Goal: Transaction & Acquisition: Subscribe to service/newsletter

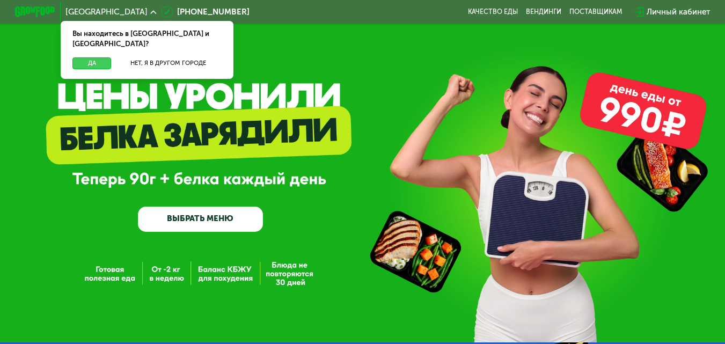
click at [96, 57] on button "Да" at bounding box center [91, 63] width 39 height 12
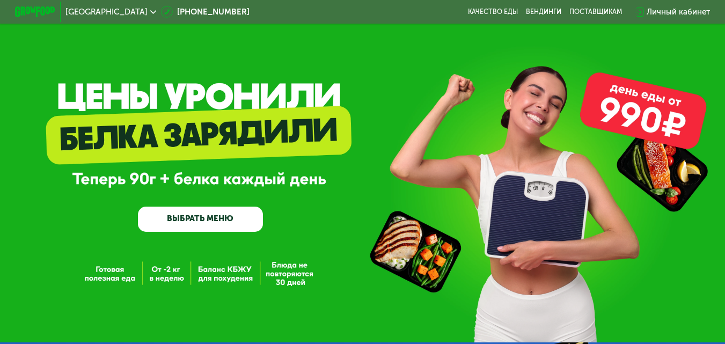
scroll to position [54, 0]
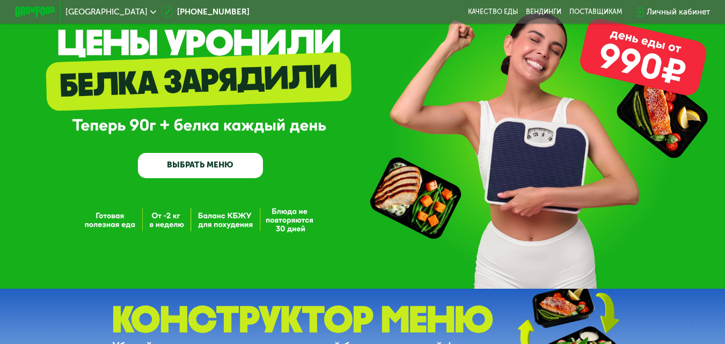
click at [224, 171] on link "ВЫБРАТЬ МЕНЮ" at bounding box center [201, 165] width 126 height 25
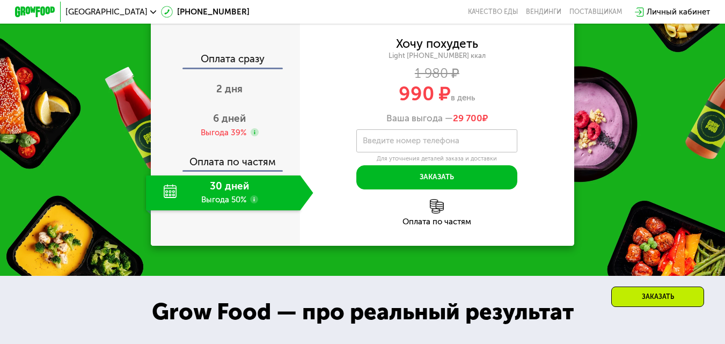
scroll to position [1020, 0]
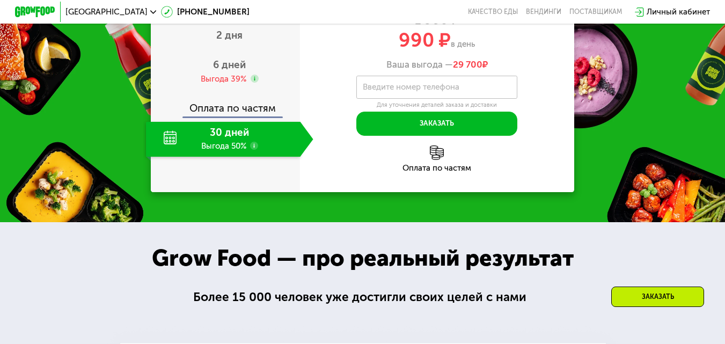
click at [232, 157] on div "30 дней Выгода 50%" at bounding box center [223, 139] width 154 height 35
click at [226, 71] on span "6 дней" at bounding box center [229, 65] width 33 height 12
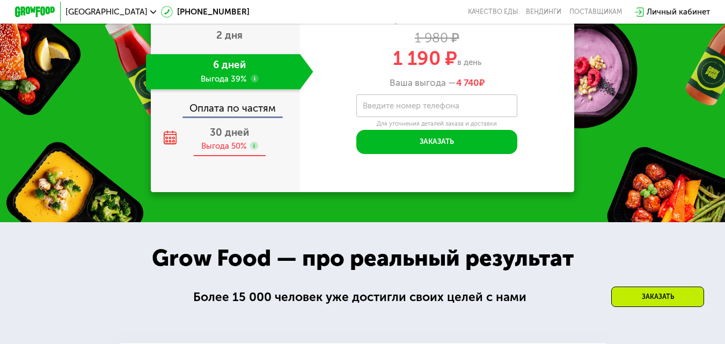
click at [216, 138] on span "30 дней" at bounding box center [229, 132] width 39 height 12
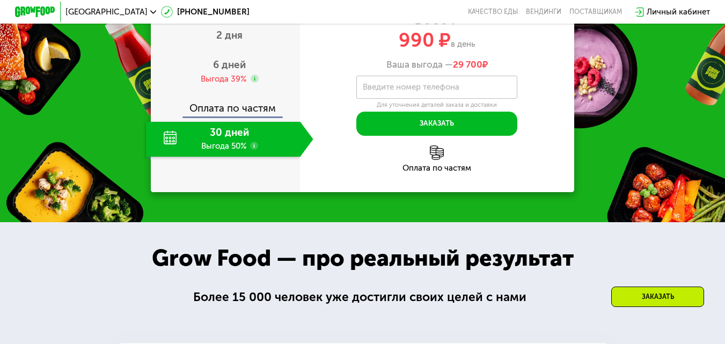
click at [241, 13] on div "Оплата сразу" at bounding box center [226, 7] width 148 height 13
click at [222, 85] on div "Выгода 39%" at bounding box center [224, 79] width 46 height 11
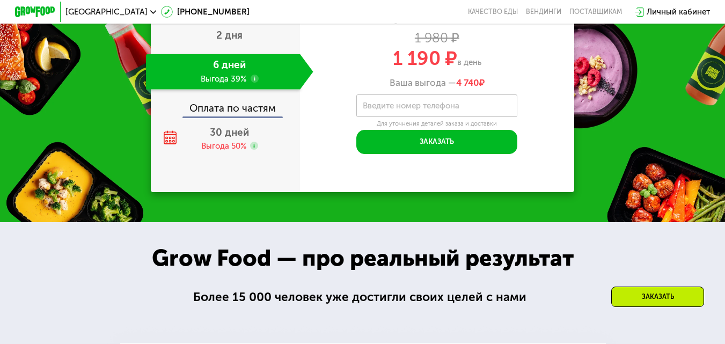
click at [226, 116] on div "Оплата по частям" at bounding box center [226, 104] width 148 height 23
click at [219, 157] on div "30 дней Выгода 50%" at bounding box center [229, 139] width 167 height 35
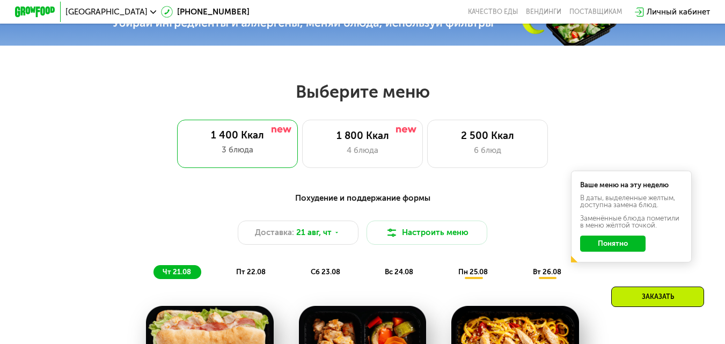
scroll to position [376, 0]
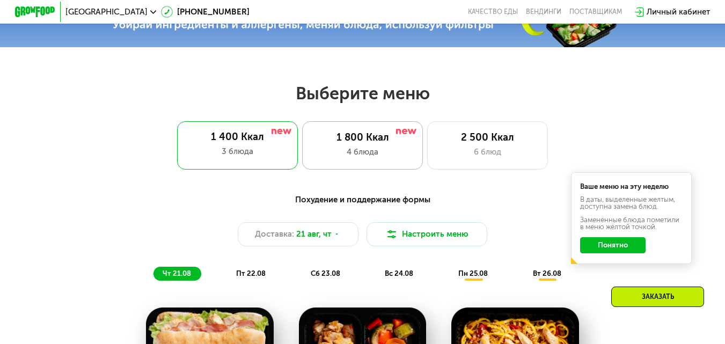
click at [427, 149] on div "1 800 Ккал 4 блюда" at bounding box center [487, 145] width 121 height 48
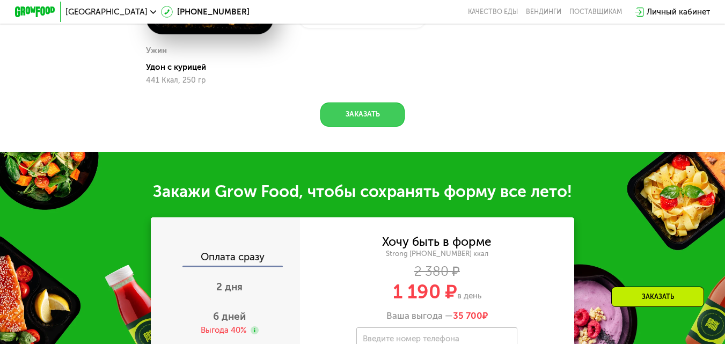
scroll to position [1080, 0]
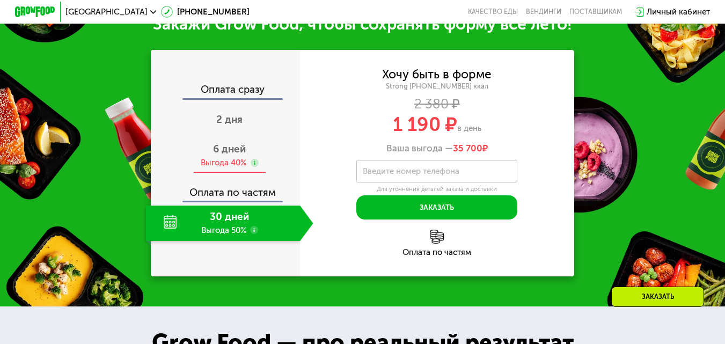
click at [233, 169] on div "Выгода 40%" at bounding box center [224, 162] width 46 height 11
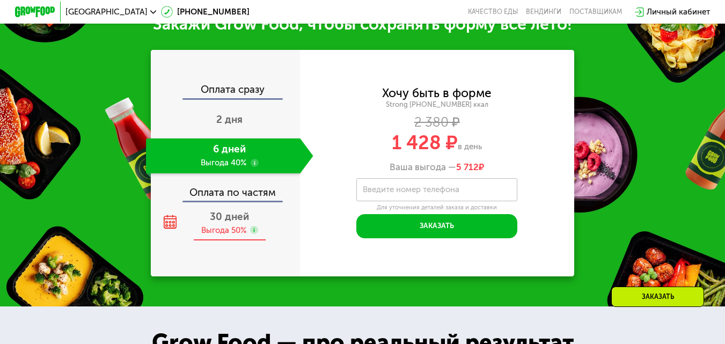
click at [234, 223] on span "30 дней" at bounding box center [229, 216] width 39 height 12
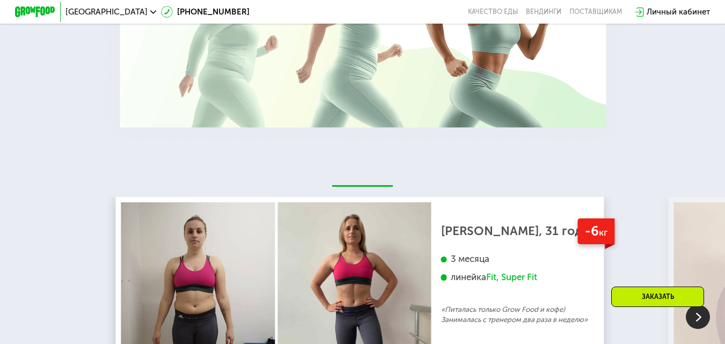
scroll to position [1831, 0]
